Goal: Transaction & Acquisition: Purchase product/service

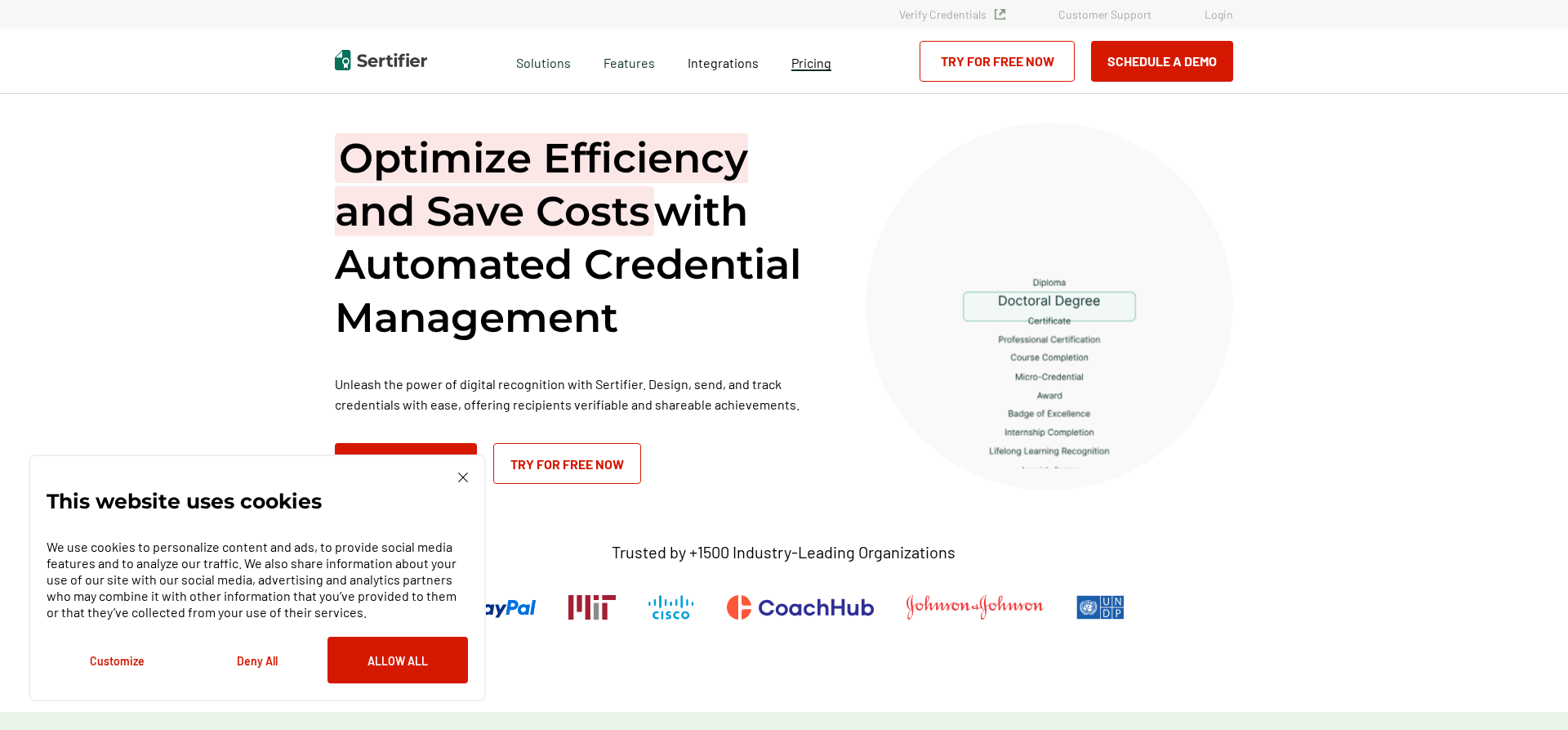
click at [811, 62] on span "Pricing" at bounding box center [811, 62] width 40 height 16
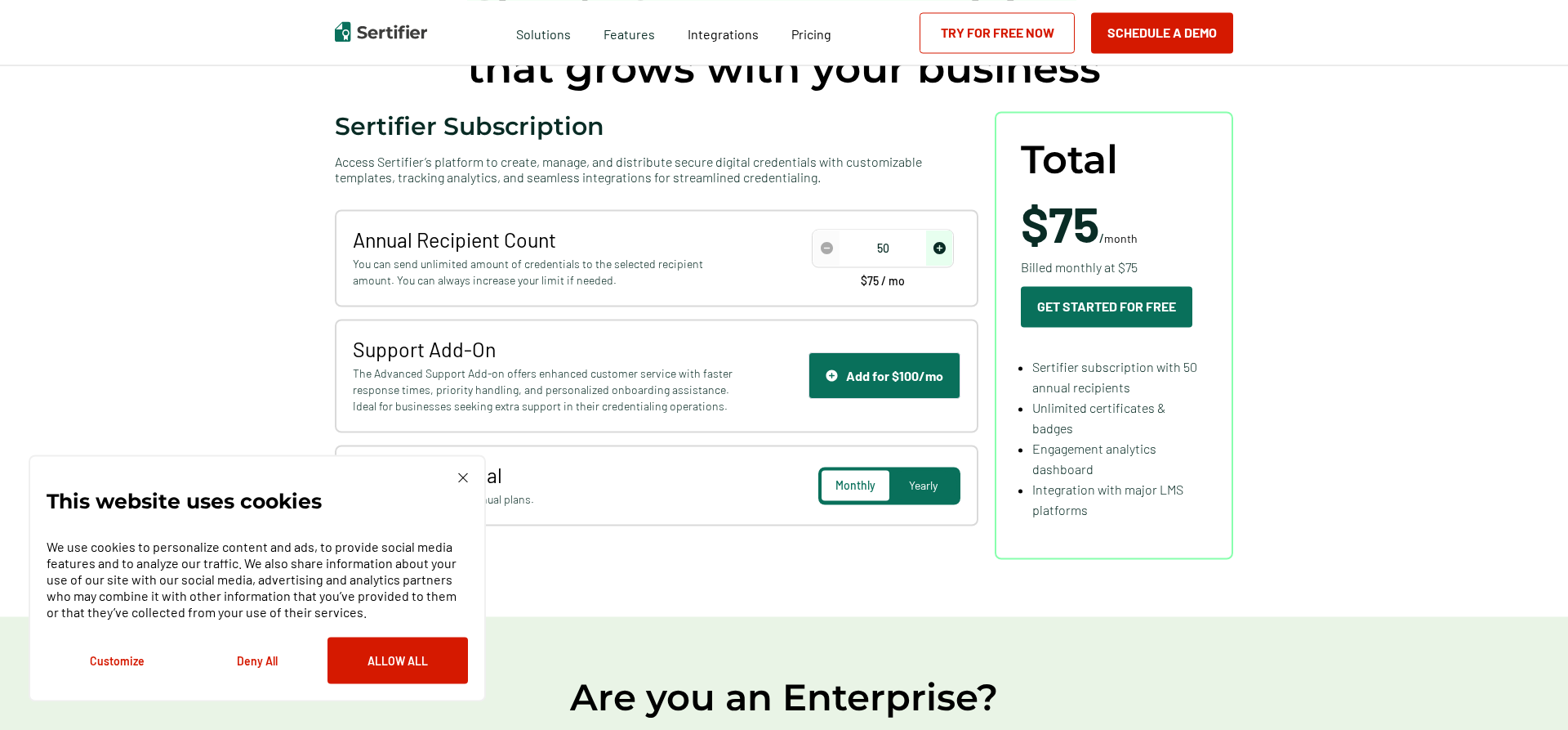
scroll to position [167, 0]
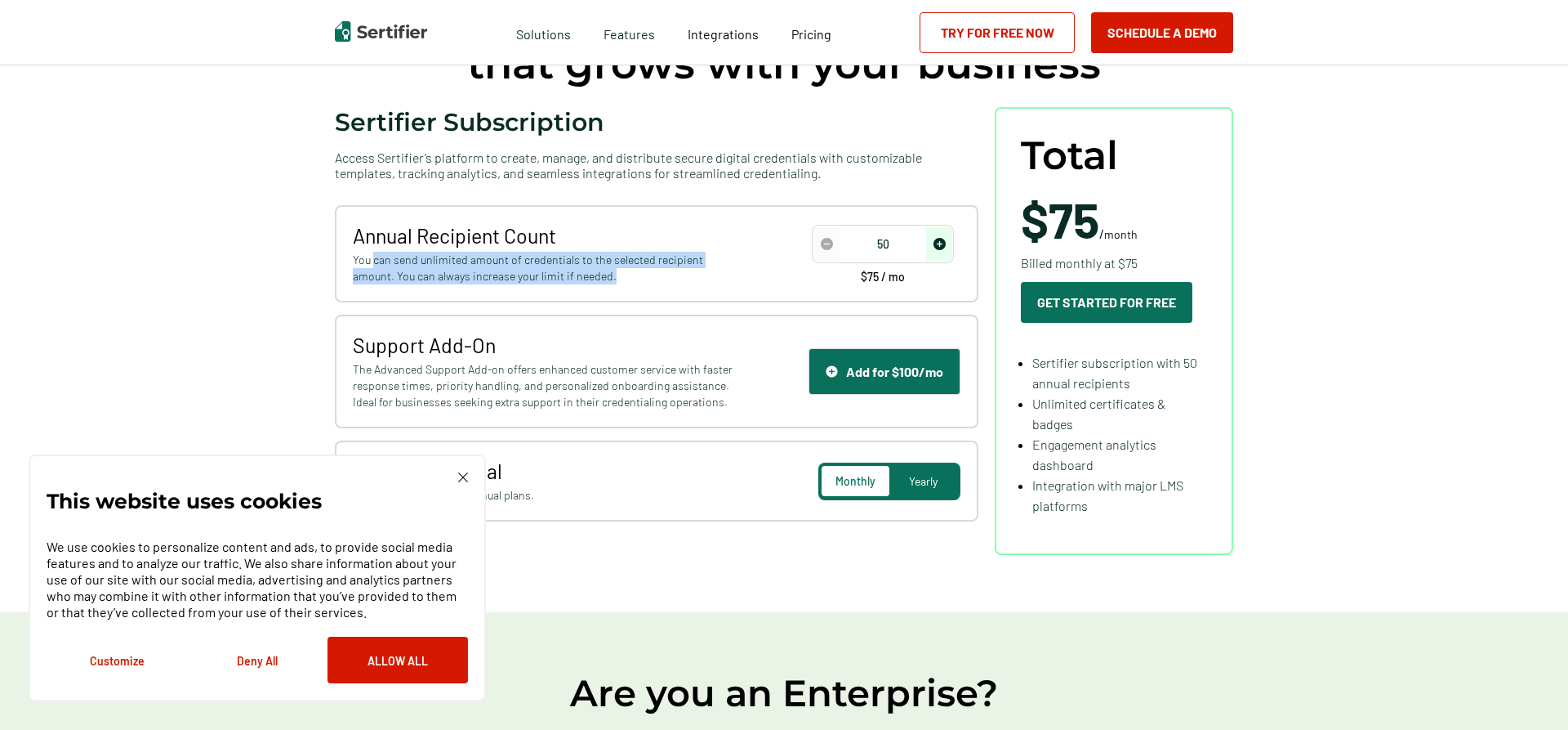
drag, startPoint x: 376, startPoint y: 265, endPoint x: 708, endPoint y: 272, distance: 332.1
click at [708, 272] on span "You can send unlimited amount of credentials to the selected recipient amount. …" at bounding box center [545, 267] width 385 height 32
click at [941, 248] on img "increase number" at bounding box center [939, 243] width 12 height 12
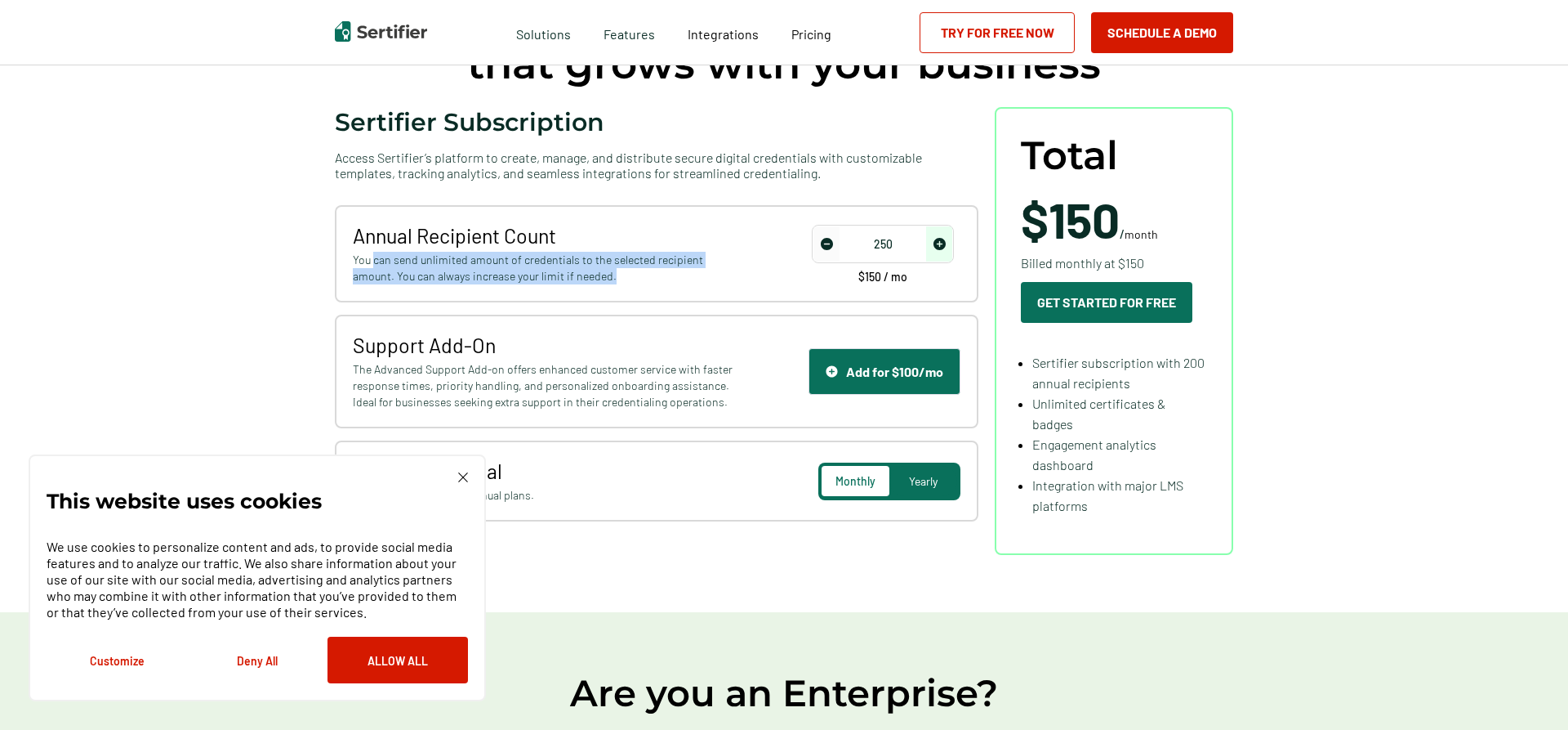
click at [941, 248] on img "increase number" at bounding box center [939, 243] width 12 height 12
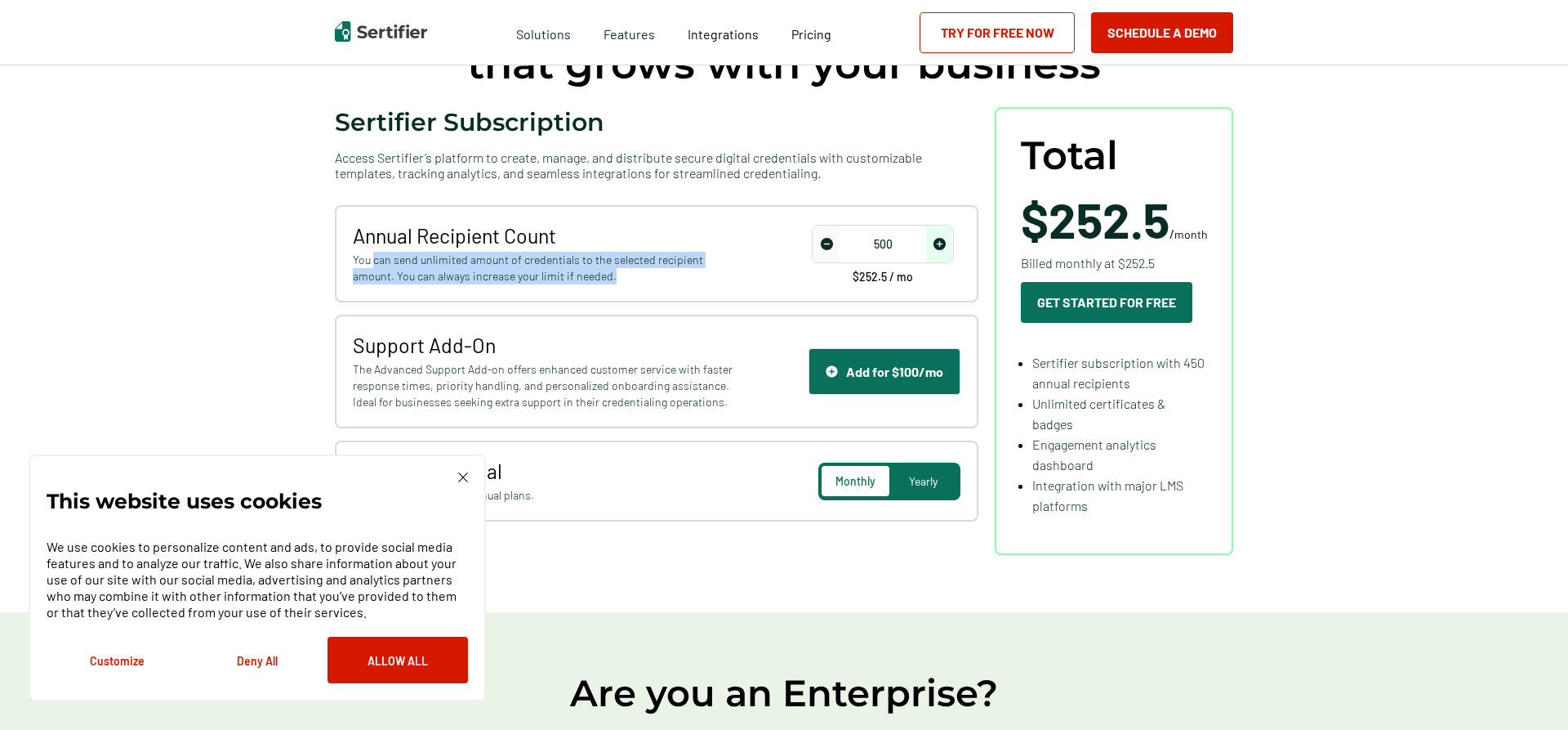
click at [941, 248] on img "increase number" at bounding box center [939, 243] width 12 height 12
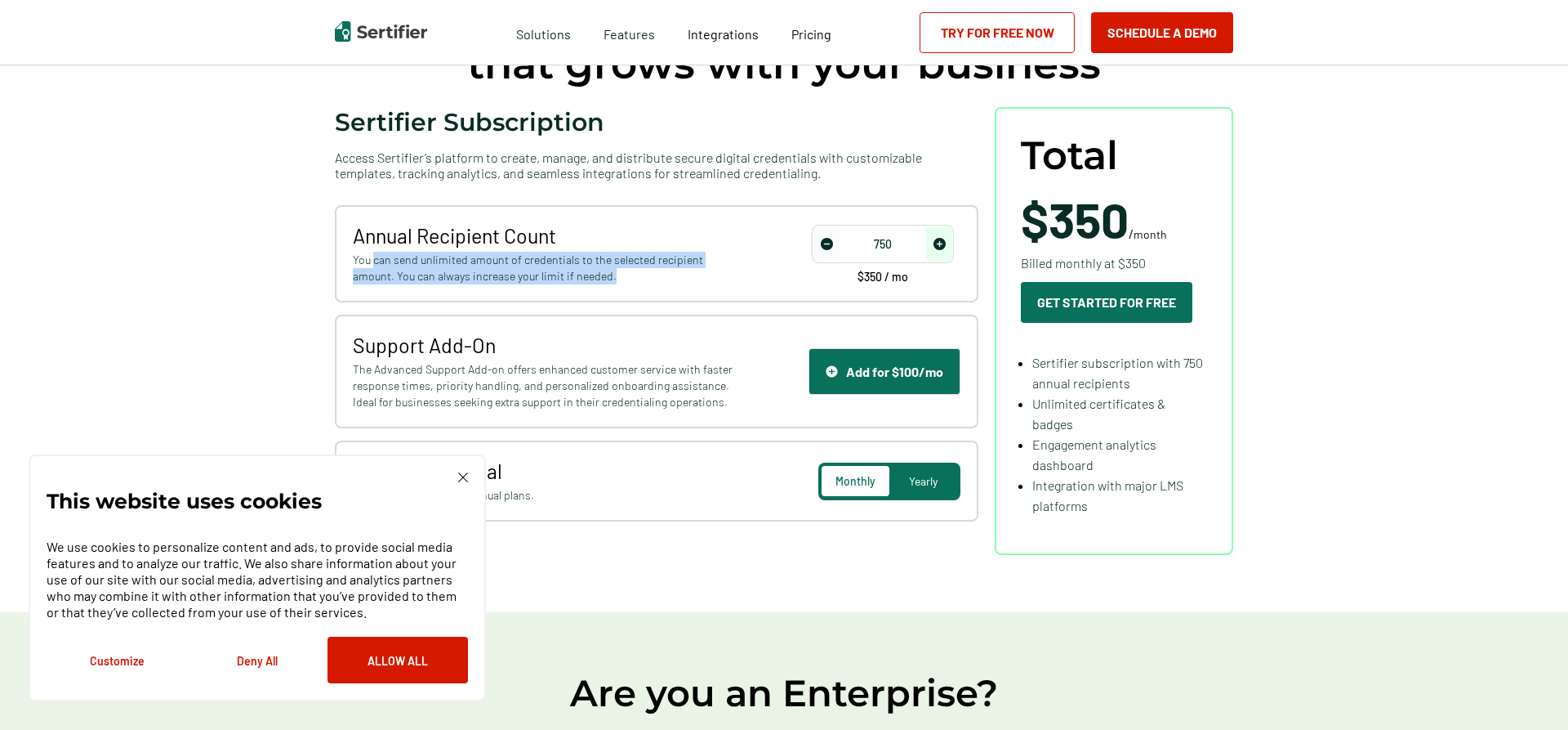
click at [941, 248] on img "increase number" at bounding box center [939, 243] width 12 height 12
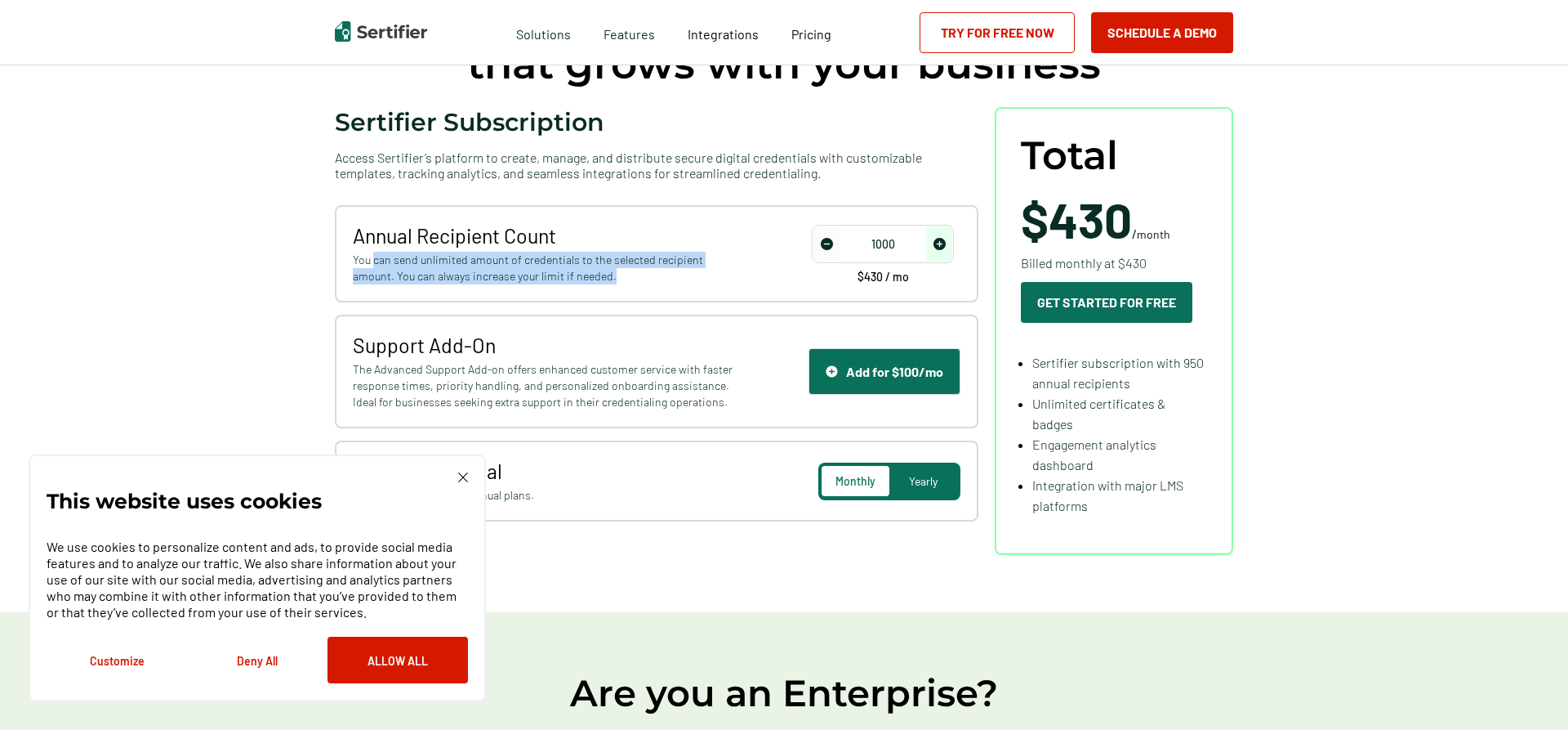
click at [940, 244] on img "increase number" at bounding box center [939, 243] width 12 height 12
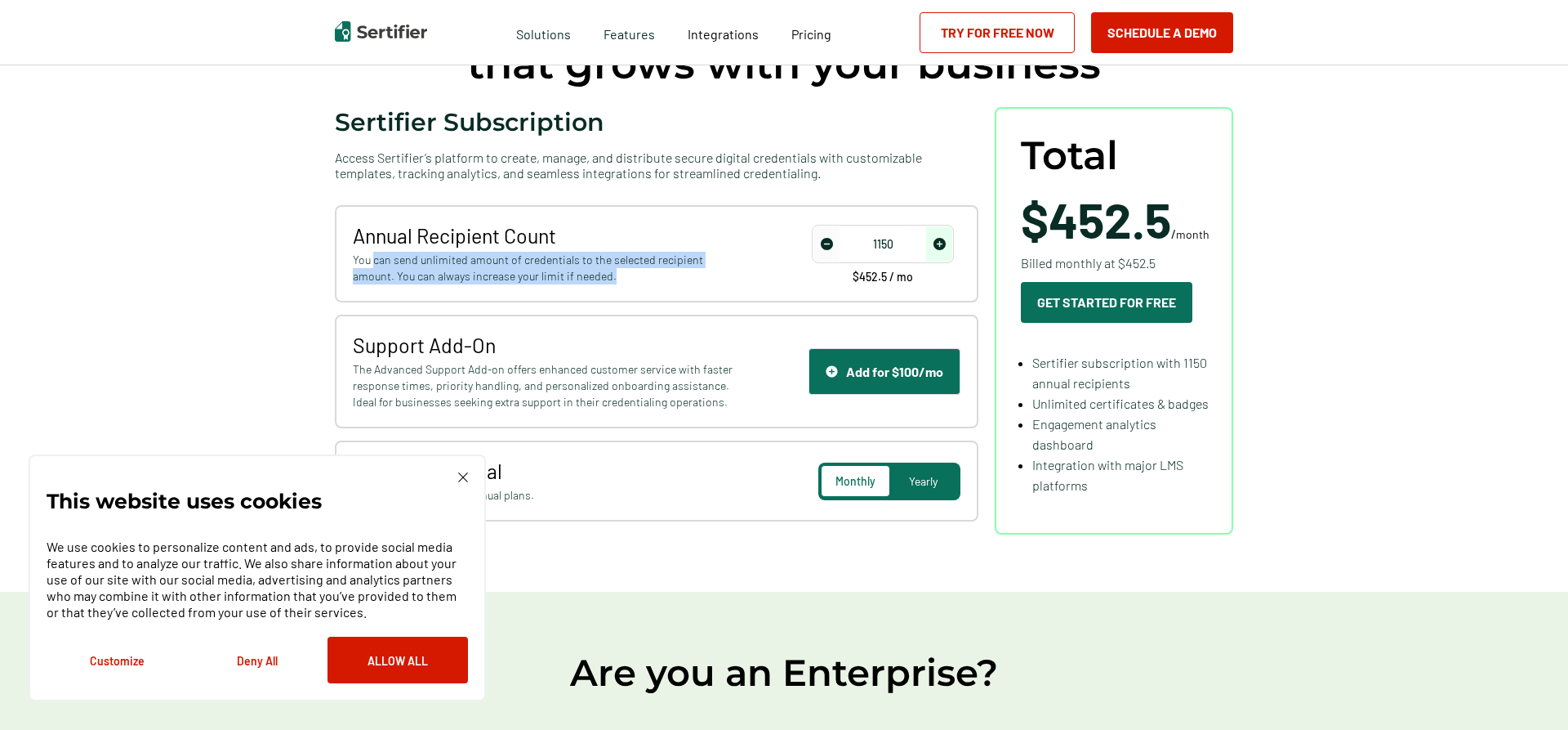
click at [940, 244] on img "increase number" at bounding box center [939, 243] width 12 height 12
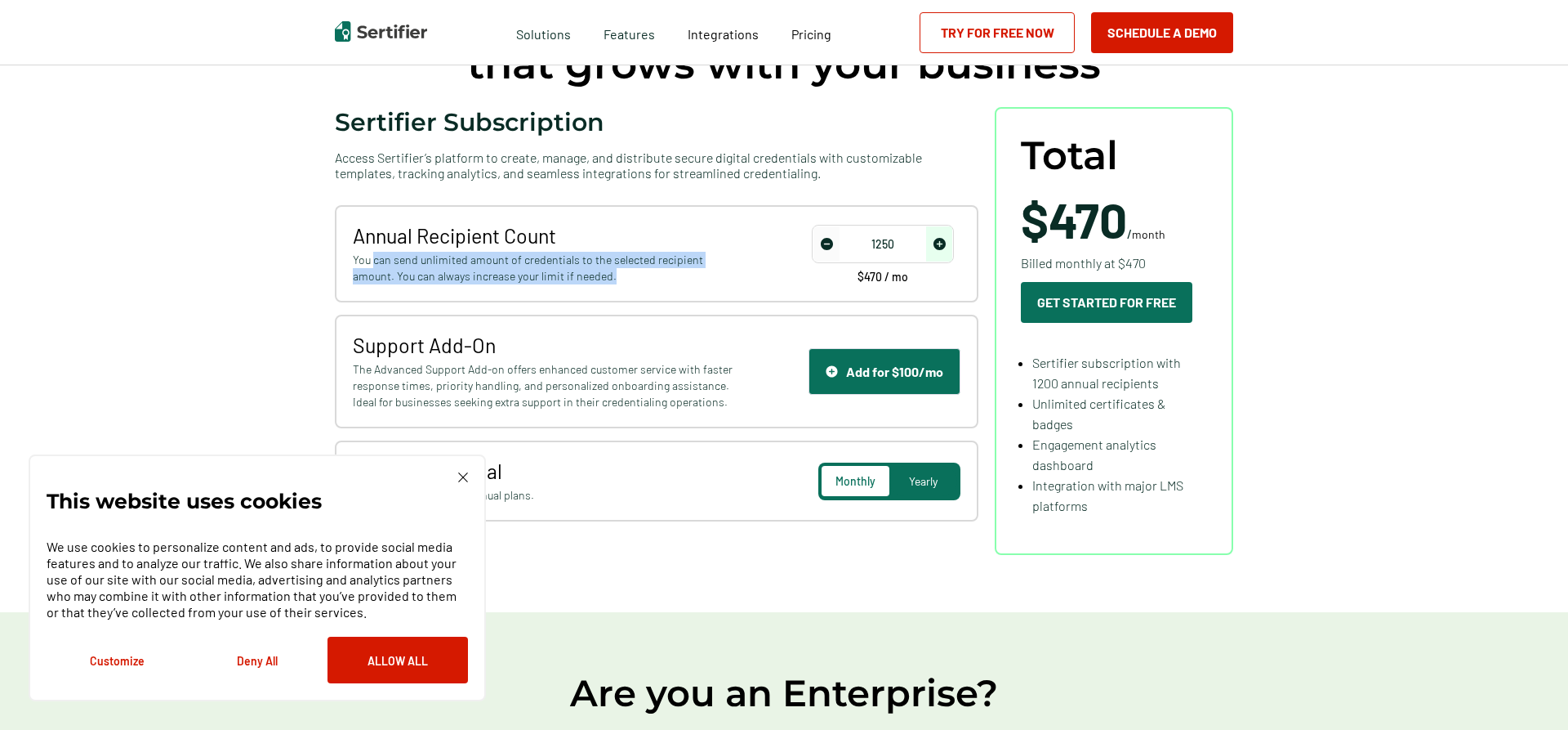
click at [940, 244] on img "increase number" at bounding box center [939, 243] width 12 height 12
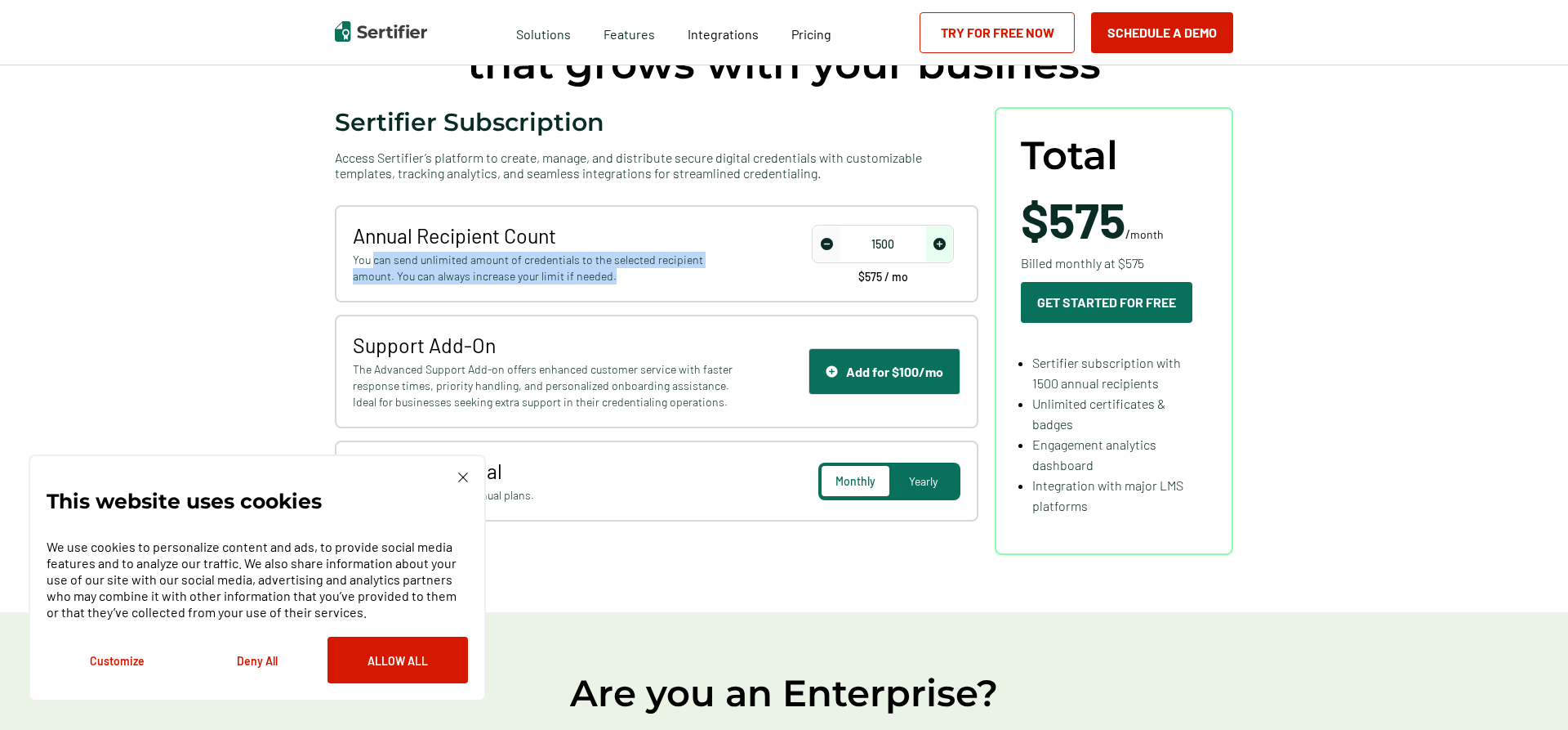
click at [940, 244] on img "increase number" at bounding box center [939, 243] width 12 height 12
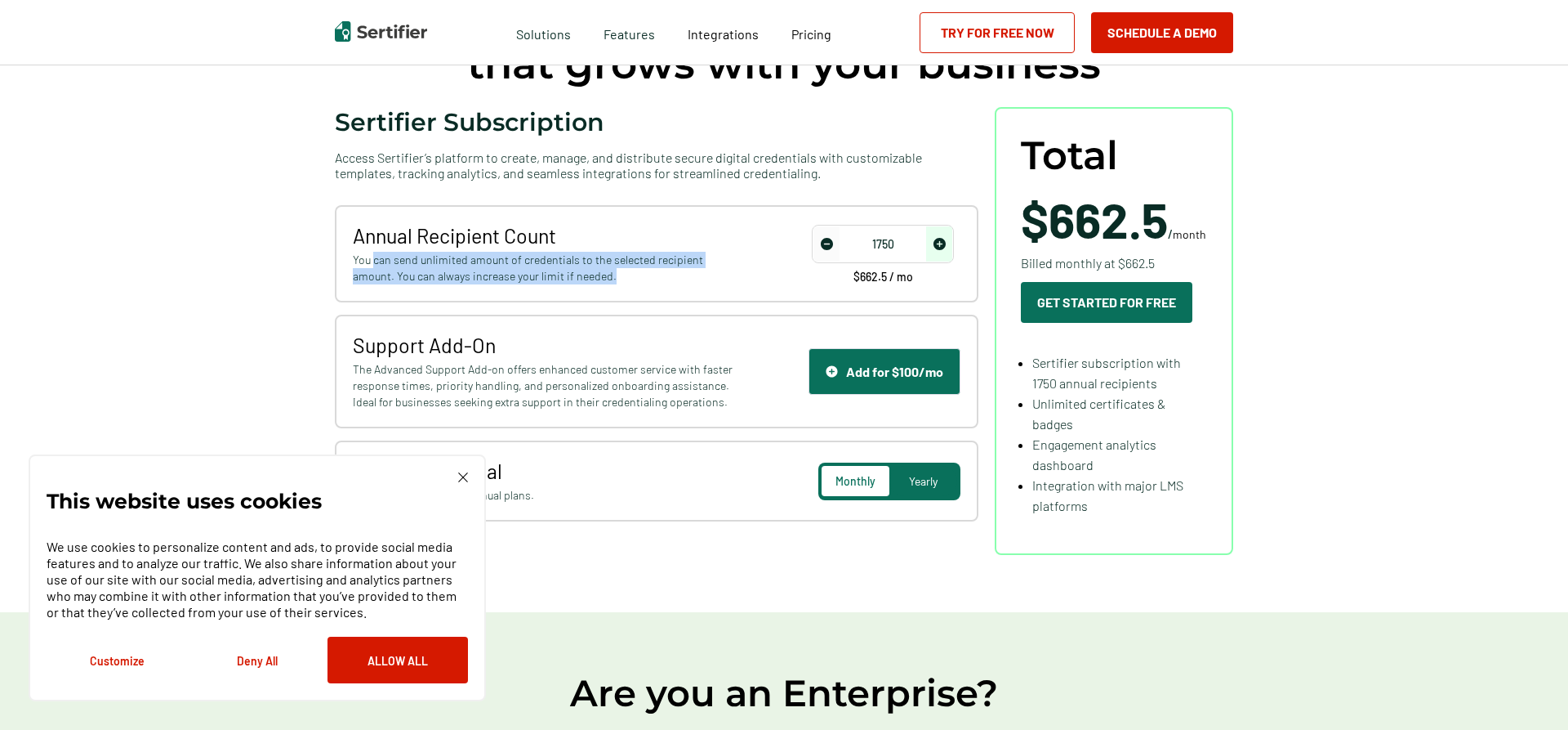
click at [940, 244] on img "increase number" at bounding box center [939, 243] width 12 height 12
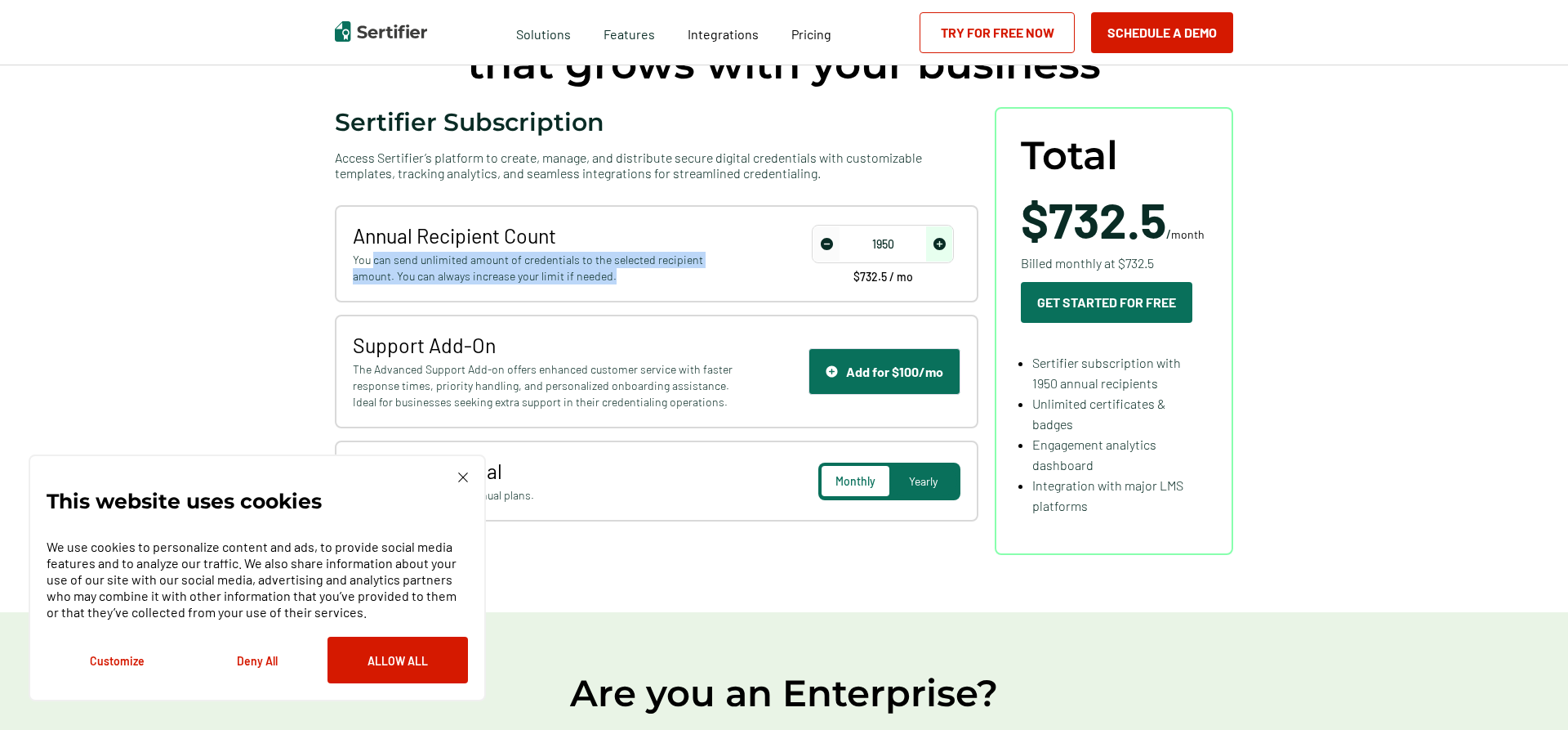
type input "2000"
click at [940, 243] on img "increase number" at bounding box center [939, 243] width 12 height 12
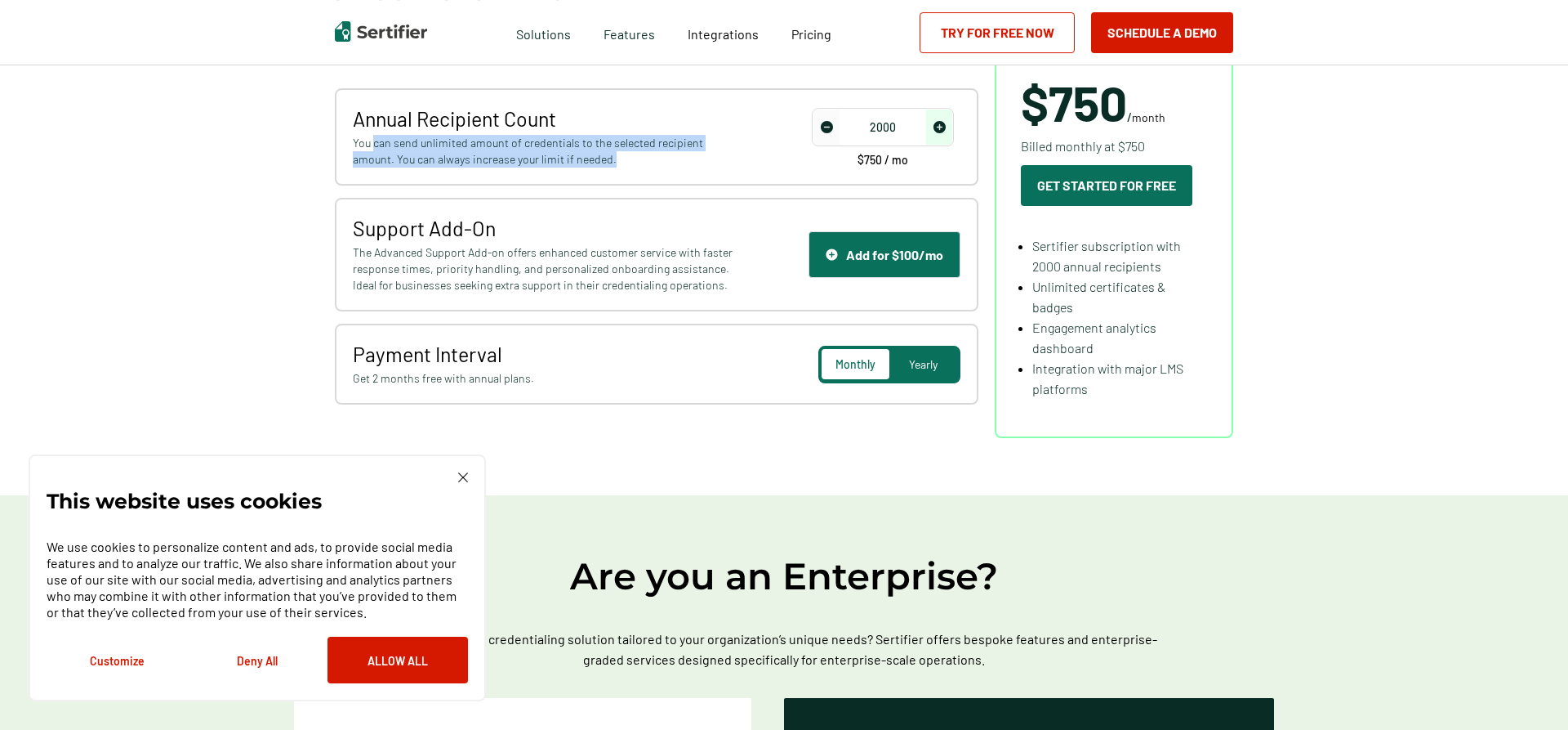
scroll to position [334, 0]
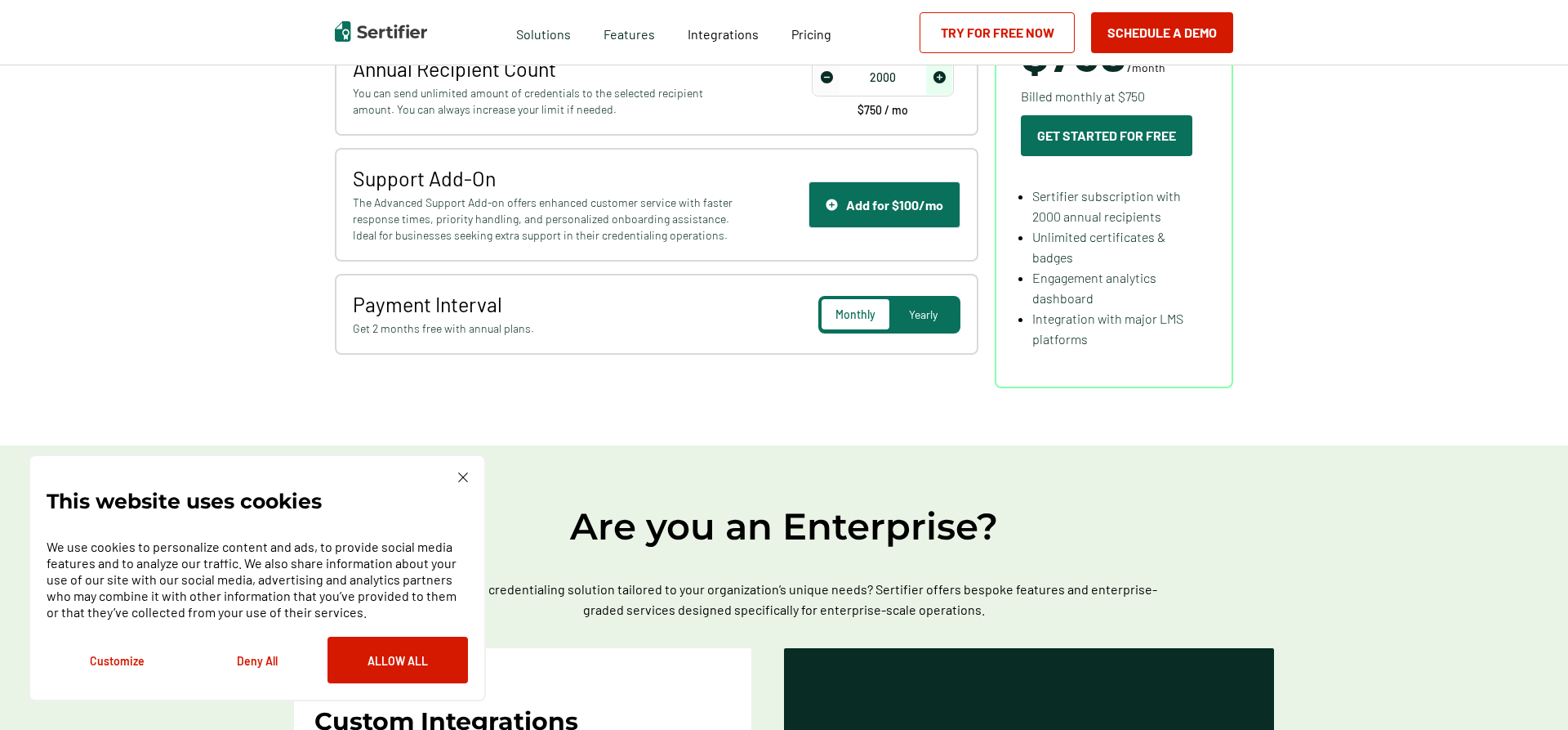
click at [927, 313] on span "Yearly" at bounding box center [923, 313] width 29 height 14
click at [860, 316] on span "Monthly" at bounding box center [856, 313] width 40 height 14
click at [932, 321] on span "Yearly" at bounding box center [923, 313] width 29 height 14
